Goal: Task Accomplishment & Management: Complete application form

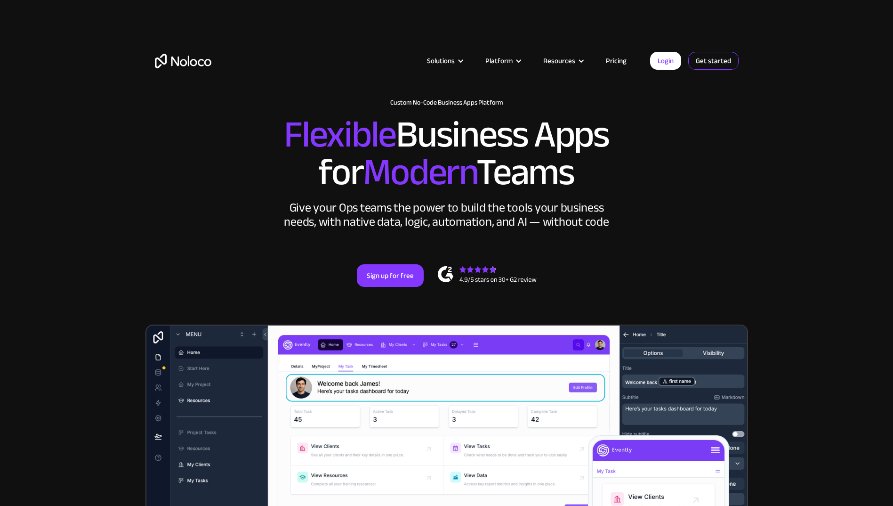
click at [709, 60] on link "Get started" at bounding box center [713, 61] width 50 height 18
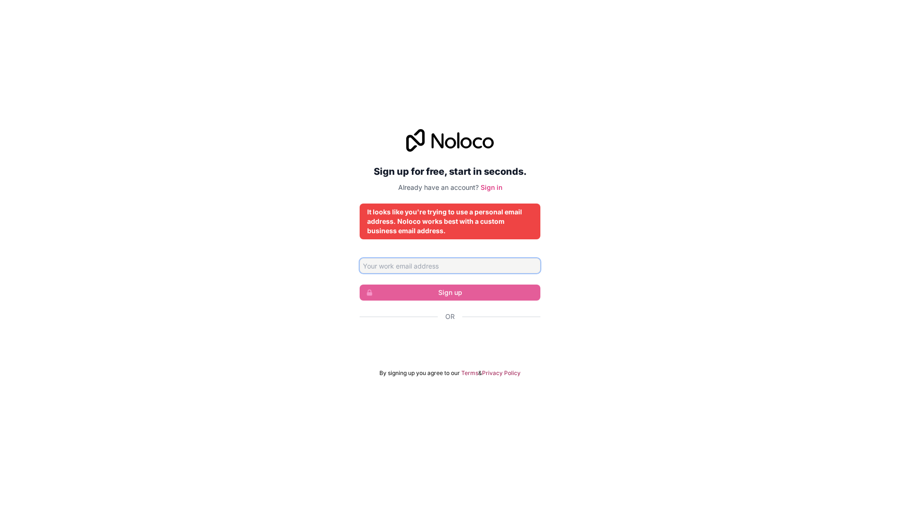
click at [484, 267] on input "Email address" at bounding box center [450, 265] width 181 height 15
click at [474, 278] on form "[EMAIL_ADDRESS][DOMAIN_NAME] Sign up Or By signing up you agree to our Terms & …" at bounding box center [450, 317] width 181 height 119
click at [464, 262] on input "[EMAIL_ADDRESS][DOMAIN_NAME]" at bounding box center [450, 265] width 181 height 15
drag, startPoint x: 407, startPoint y: 266, endPoint x: 376, endPoint y: 267, distance: 31.6
click at [363, 271] on input "[EMAIL_ADDRESS][DOMAIN_NAME]" at bounding box center [450, 265] width 181 height 15
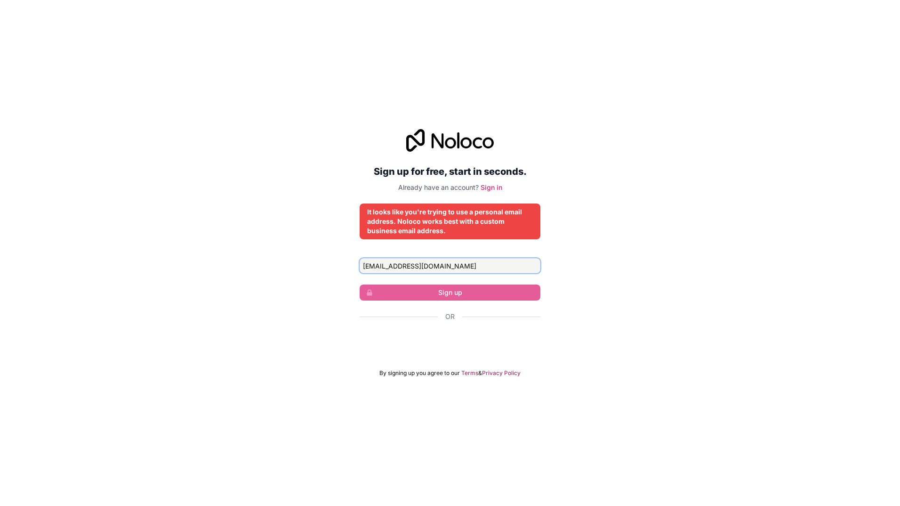
type input "[EMAIL_ADDRESS][DOMAIN_NAME]"
click at [550, 266] on div "Sign up for free, start in seconds. Already have an account? Sign in It looks l…" at bounding box center [450, 253] width 900 height 274
